Goal: Check status: Check status

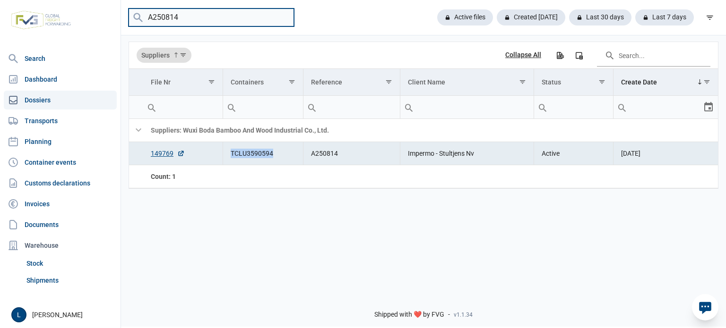
click at [284, 17] on input "A250814" at bounding box center [211, 18] width 165 height 18
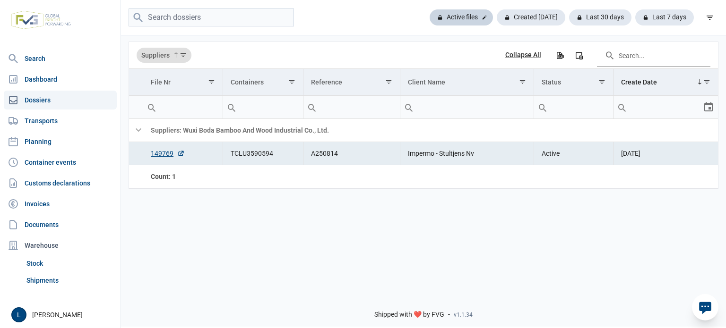
click at [455, 16] on div "Active files" at bounding box center [461, 17] width 63 height 16
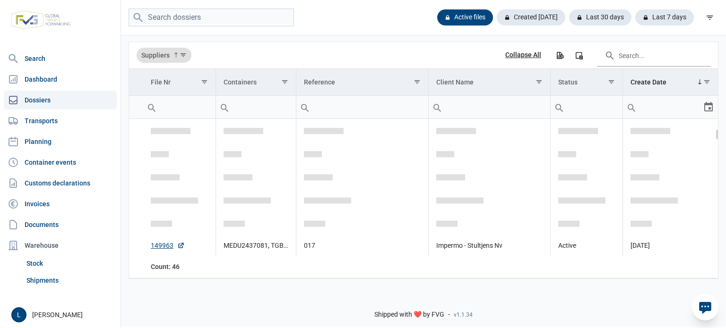
scroll to position [126, 0]
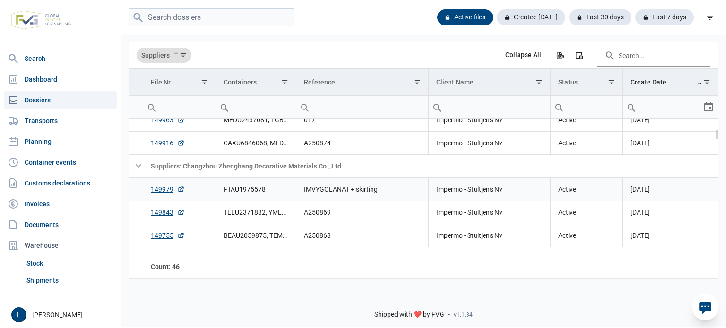
click at [233, 188] on td "FTAU1975578" at bounding box center [255, 189] width 80 height 23
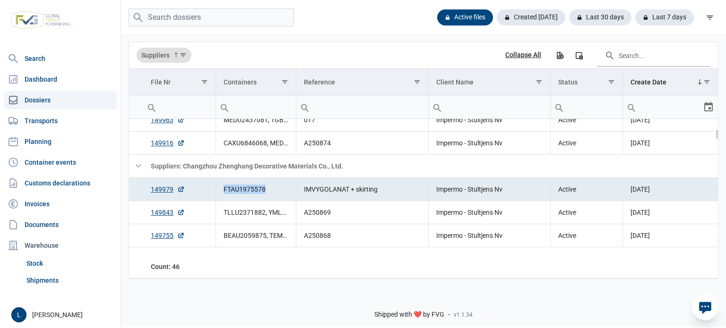
copy td "FTAU1975578"
click at [163, 190] on link "149979" at bounding box center [168, 189] width 34 height 9
click at [155, 189] on link "149979" at bounding box center [168, 189] width 34 height 9
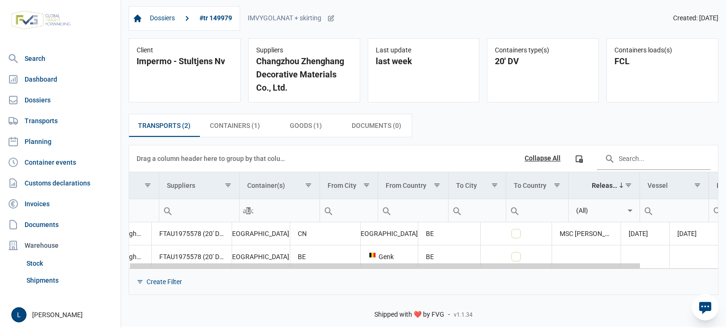
scroll to position [0, 88]
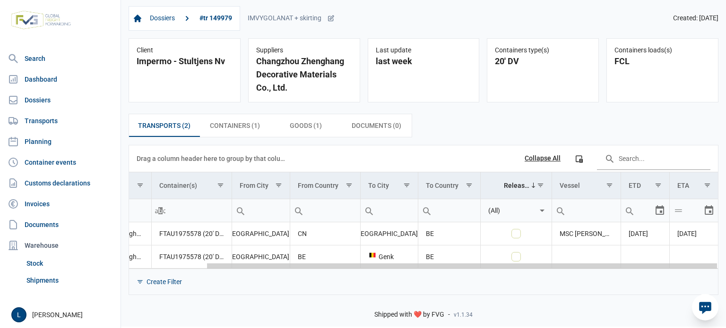
drag, startPoint x: 365, startPoint y: 268, endPoint x: 615, endPoint y: 268, distance: 249.5
click at [615, 268] on body "For evaluation purposes only. Redistribution prohibited. Please register an exi…" at bounding box center [363, 147] width 726 height 328
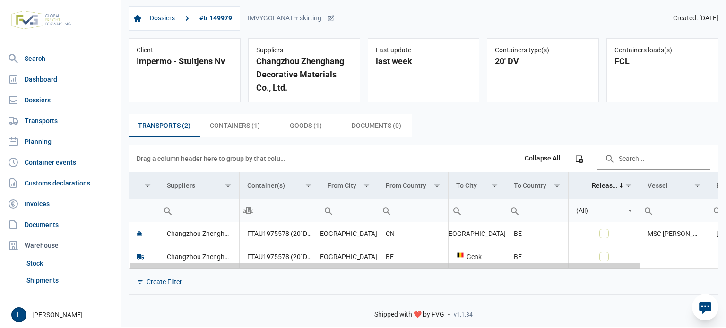
scroll to position [0, 88]
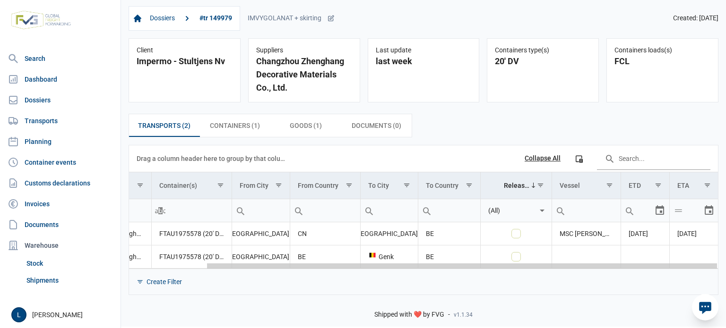
drag, startPoint x: 542, startPoint y: 267, endPoint x: 695, endPoint y: 265, distance: 153.1
click at [695, 265] on body "For evaluation purposes only. Redistribution prohibited. Please register an exi…" at bounding box center [363, 147] width 726 height 328
